Goal: Task Accomplishment & Management: Complete application form

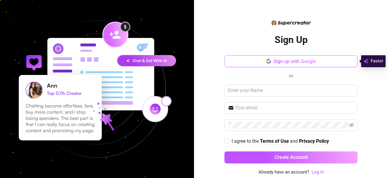
click at [309, 57] on button "Sign up with Google" at bounding box center [290, 61] width 133 height 12
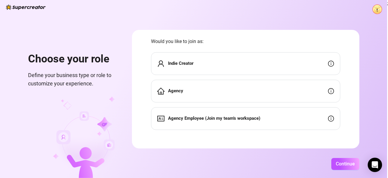
scroll to position [12, 0]
click at [341, 163] on span "Continue" at bounding box center [344, 164] width 19 height 6
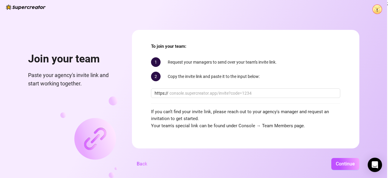
scroll to position [6, 0]
click at [338, 161] on span "Continue" at bounding box center [344, 164] width 19 height 6
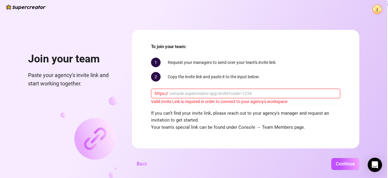
click at [295, 92] on input "text" at bounding box center [252, 93] width 167 height 7
click at [142, 161] on span "Back" at bounding box center [142, 164] width 10 height 6
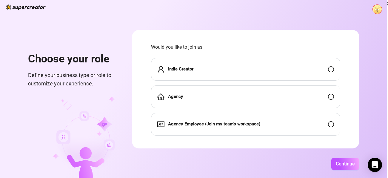
click at [239, 66] on div "Indie Creator" at bounding box center [245, 69] width 189 height 23
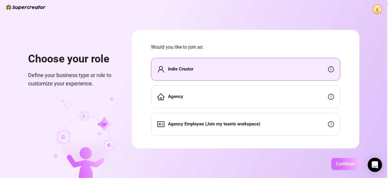
click at [349, 162] on span "Continue" at bounding box center [344, 164] width 19 height 6
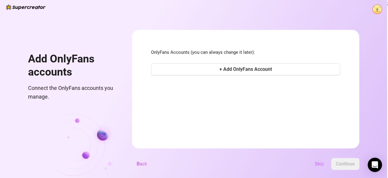
click at [319, 162] on span "Skip" at bounding box center [319, 164] width 9 height 6
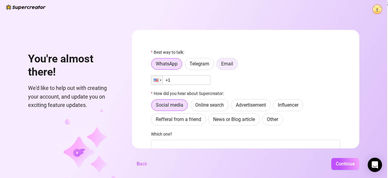
click at [223, 67] on label "Email" at bounding box center [226, 64] width 21 height 12
click at [218, 65] on input "Email" at bounding box center [218, 65] width 0 height 0
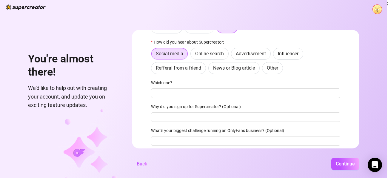
scroll to position [35, 0]
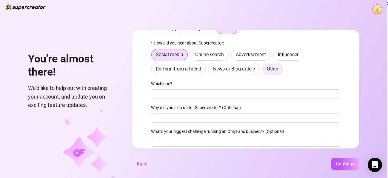
click at [267, 66] on span "Other" at bounding box center [272, 69] width 11 height 6
click at [264, 70] on input "Other" at bounding box center [264, 70] width 0 height 0
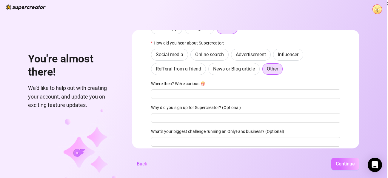
click at [336, 161] on span "Continue" at bounding box center [344, 164] width 19 height 6
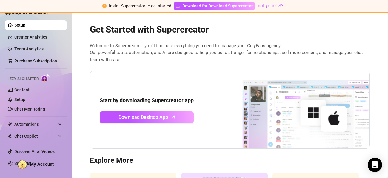
scroll to position [5, 0]
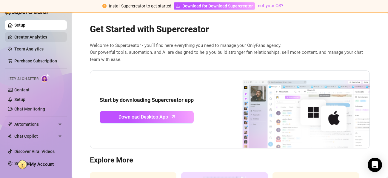
click at [41, 35] on link "Creator Analytics" at bounding box center [38, 37] width 48 height 10
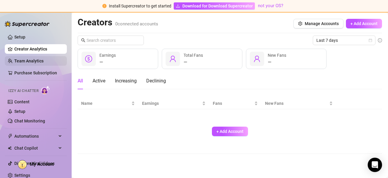
click at [38, 62] on link "Team Analytics" at bounding box center [28, 60] width 29 height 5
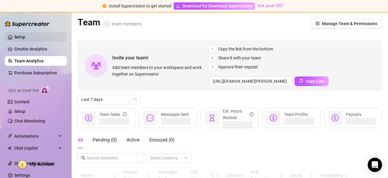
click at [25, 35] on link "Setup" at bounding box center [19, 37] width 11 height 5
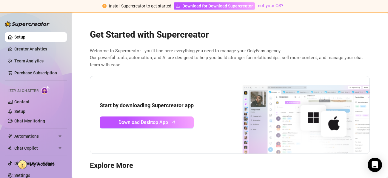
scroll to position [4, 0]
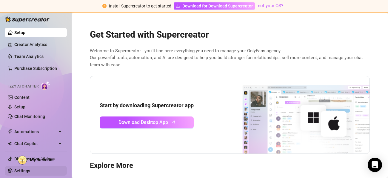
click at [14, 169] on link "Settings" at bounding box center [22, 170] width 16 height 5
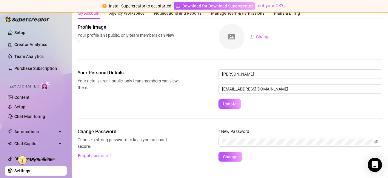
scroll to position [31, 0]
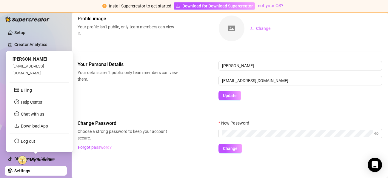
click at [40, 157] on span "My Account" at bounding box center [42, 159] width 24 height 5
click at [35, 104] on link "Help Center" at bounding box center [31, 102] width 21 height 5
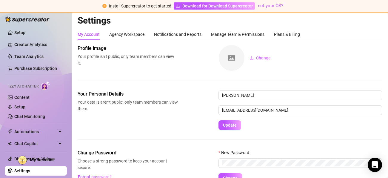
scroll to position [0, 0]
